Goal: Task Accomplishment & Management: Manage account settings

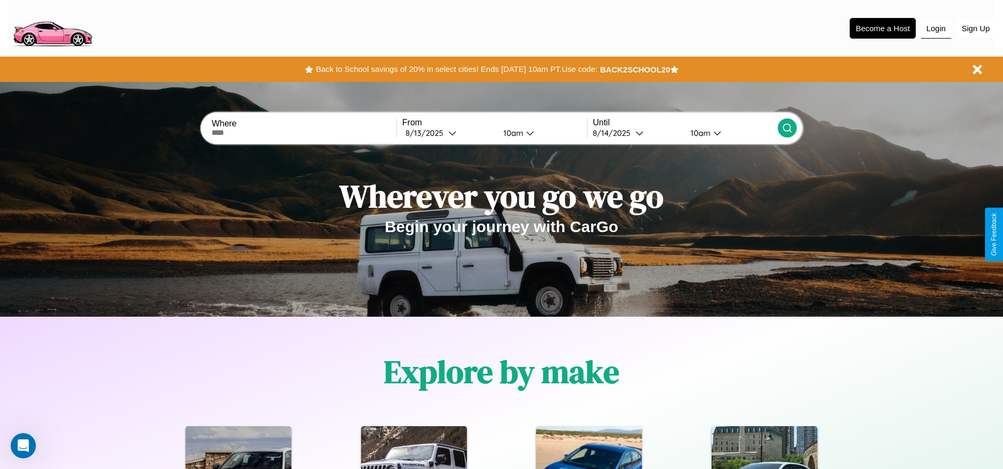
click at [936, 28] on button "Login" at bounding box center [936, 29] width 30 height 20
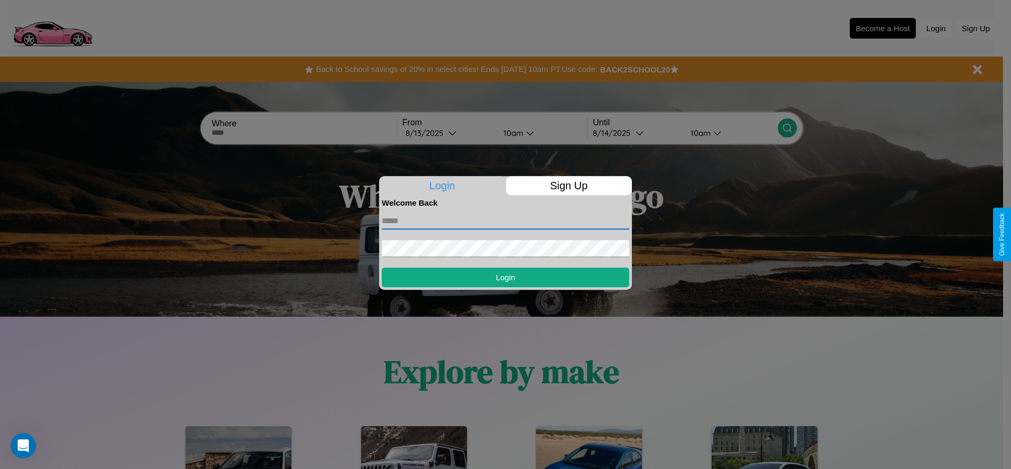
click at [505, 220] on input "text" at bounding box center [505, 221] width 247 height 17
type input "**********"
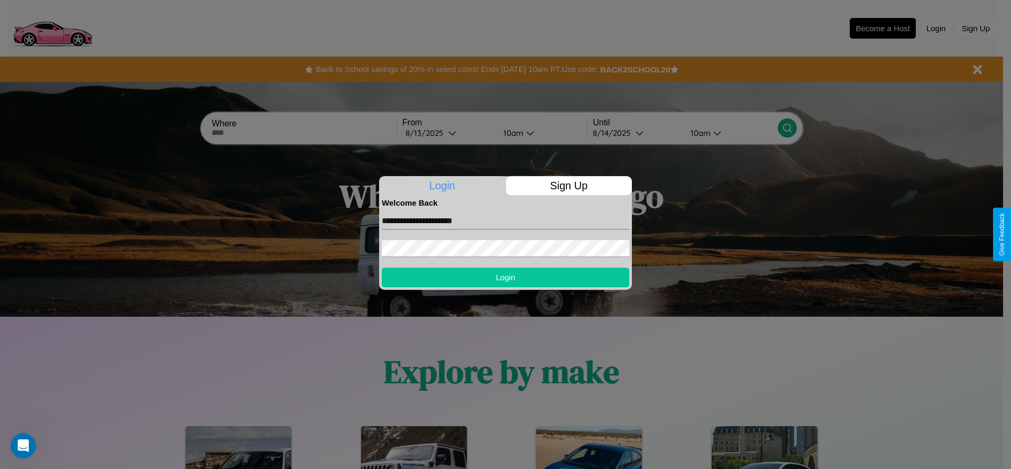
click at [505, 277] on button "Login" at bounding box center [505, 278] width 247 height 20
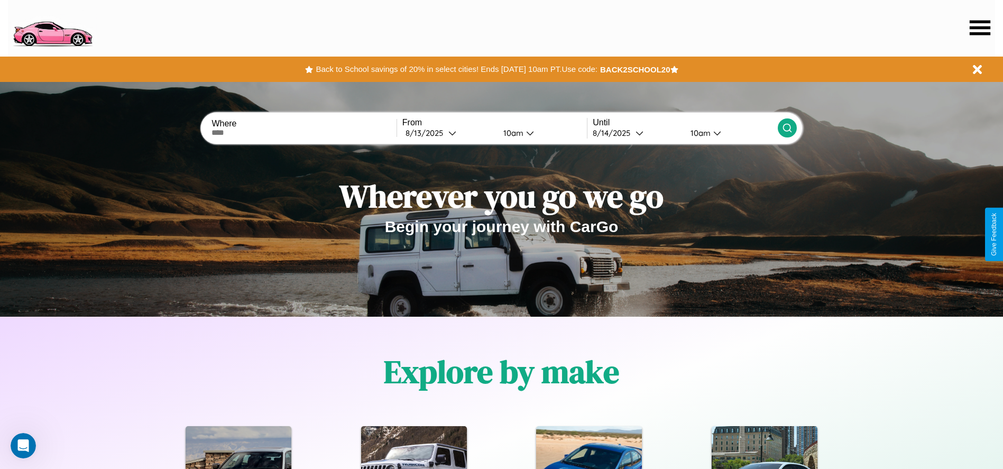
scroll to position [219, 0]
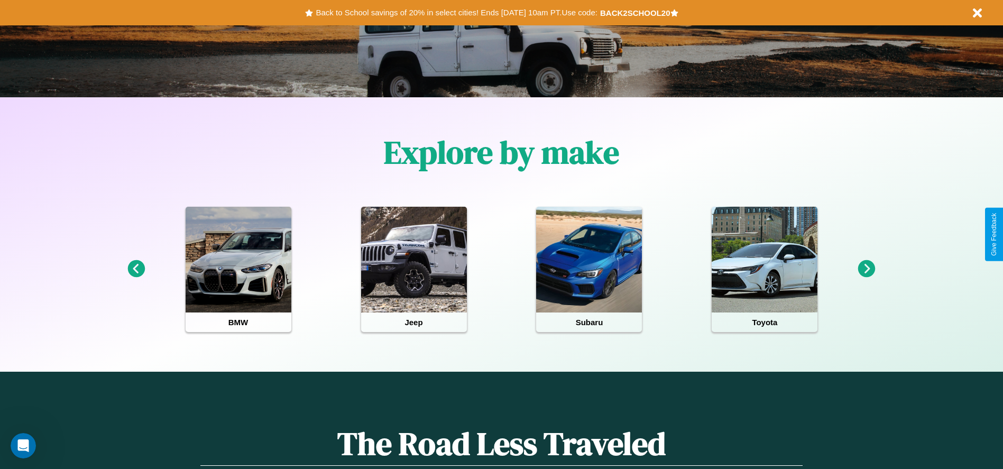
click at [867, 269] on icon at bounding box center [866, 268] width 17 height 17
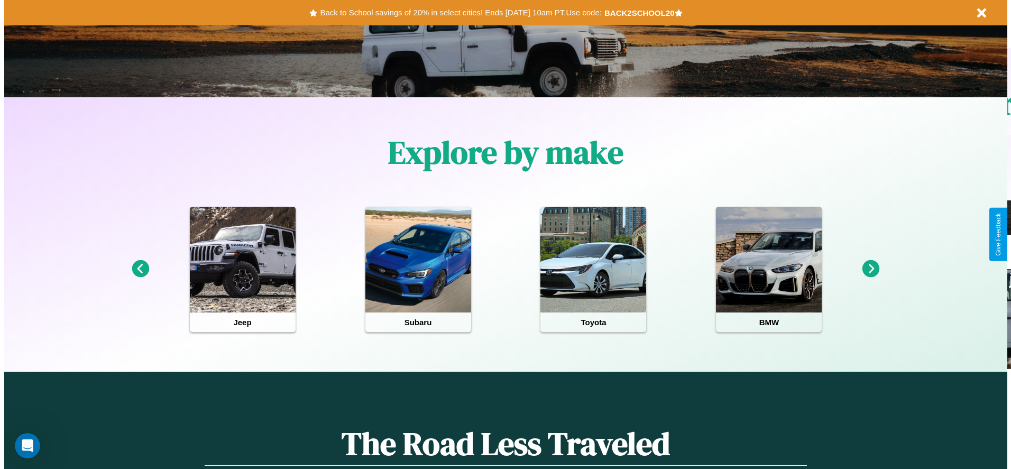
scroll to position [0, 0]
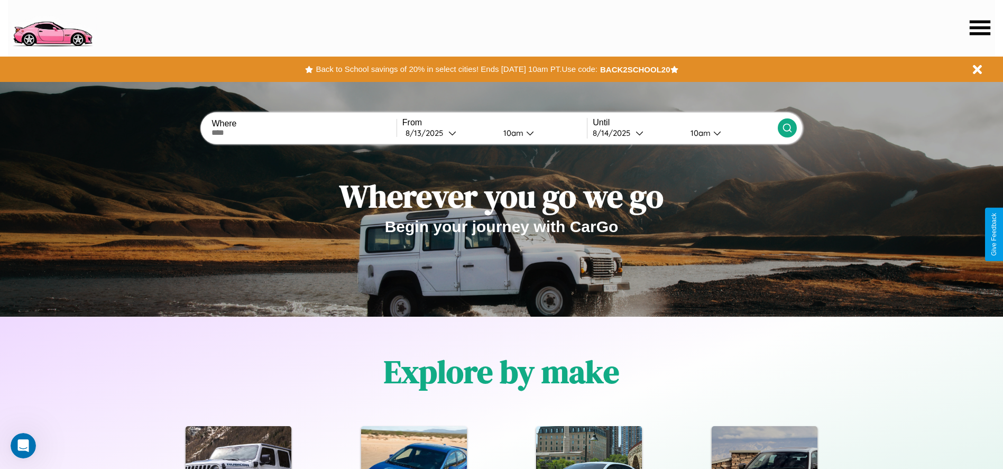
click at [980, 27] on icon at bounding box center [980, 27] width 21 height 15
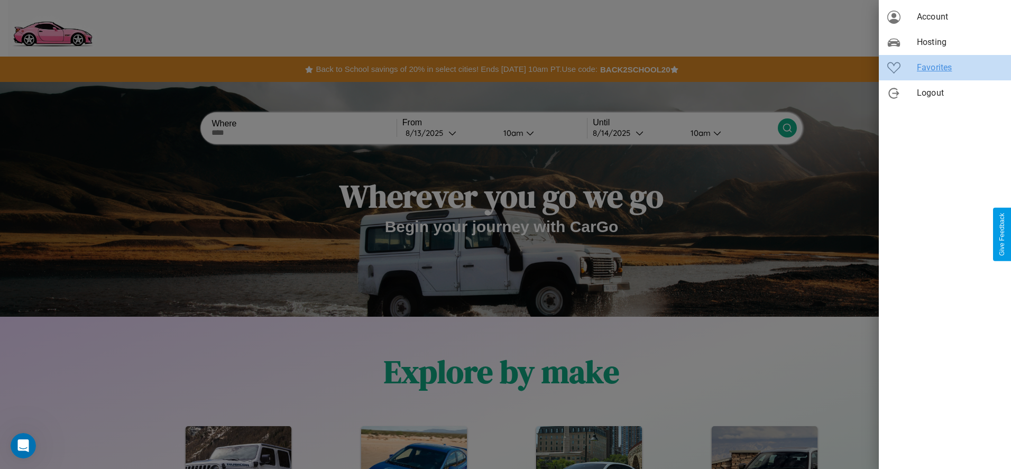
click at [945, 68] on span "Favorites" at bounding box center [960, 67] width 86 height 13
